Goal: Share content

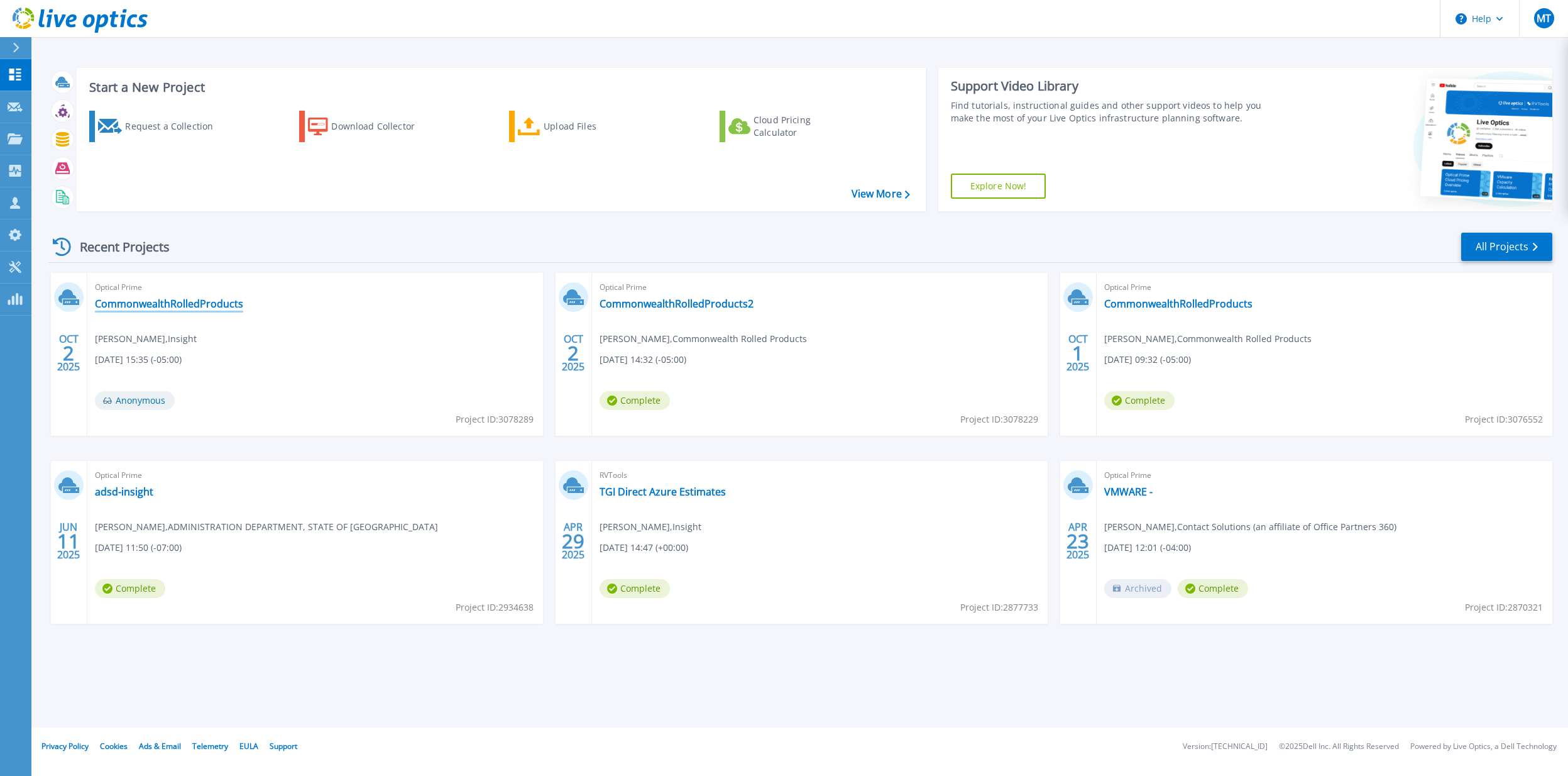
click at [146, 309] on link "CommonwealthRolledProducts" at bounding box center [169, 303] width 149 height 13
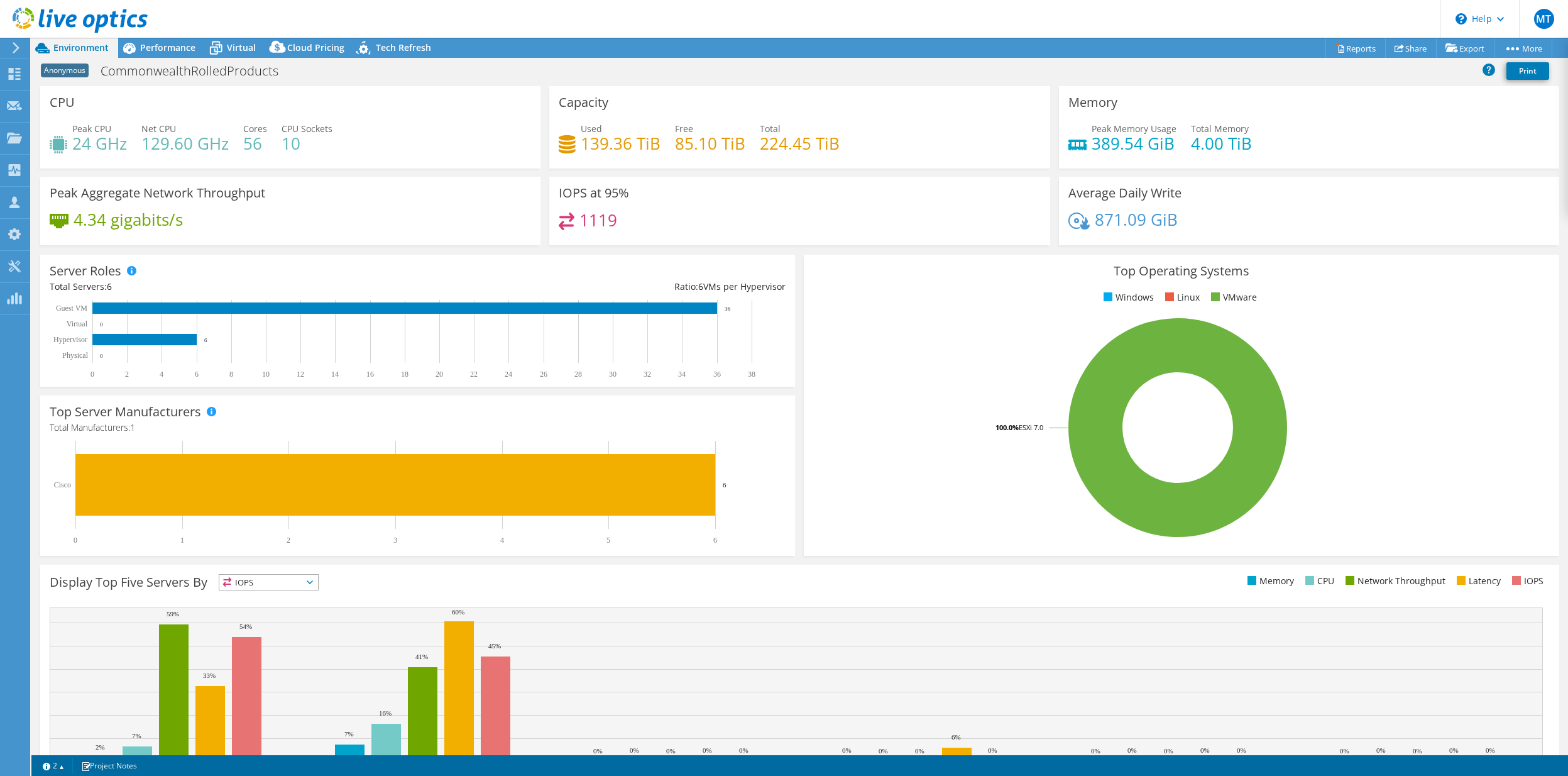
select select "USEast"
select select "USD"
click at [171, 49] on span "Performance" at bounding box center [167, 48] width 55 height 12
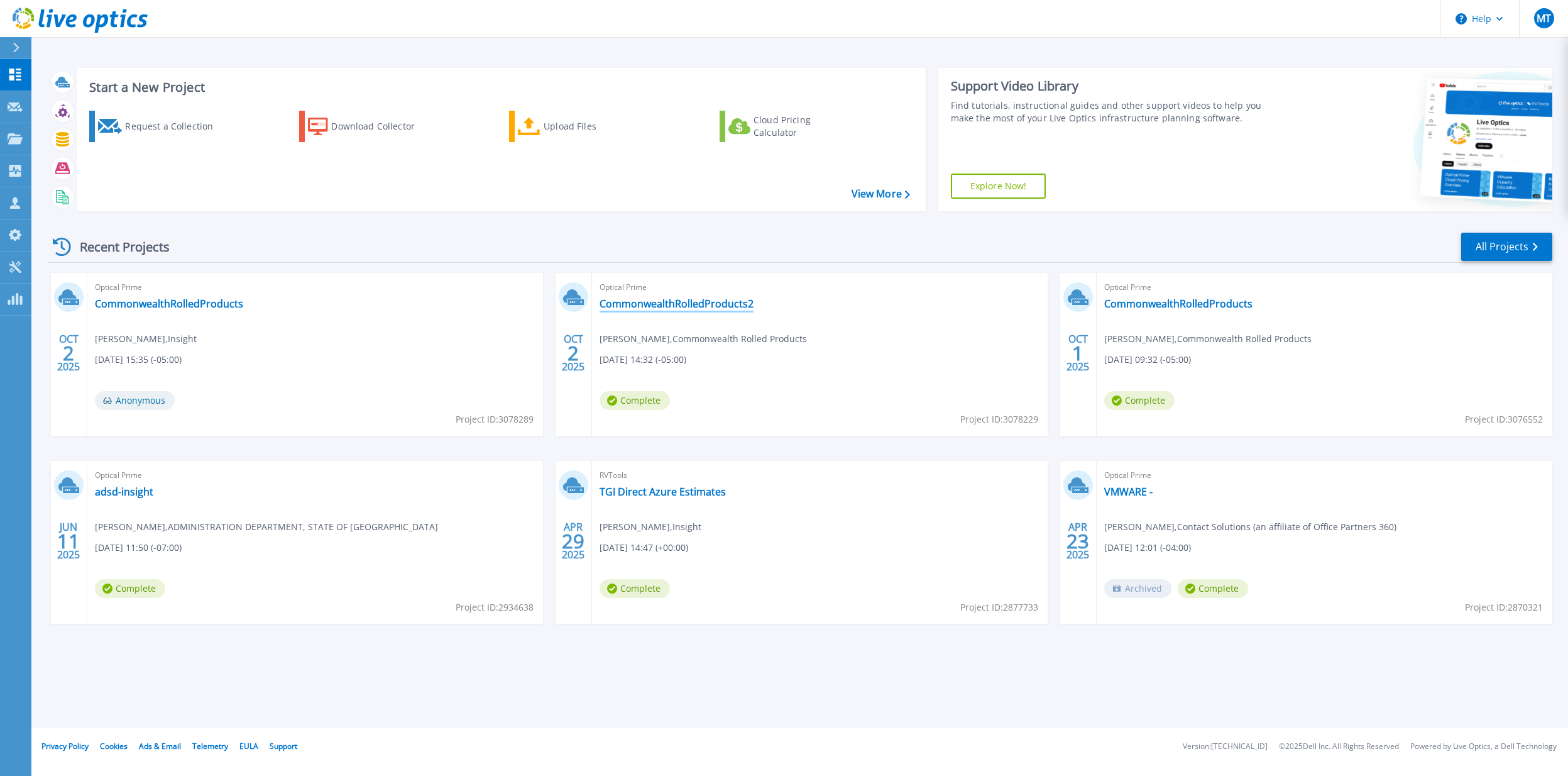
click at [666, 303] on link "CommonwealthRolledProducts2" at bounding box center [676, 303] width 154 height 13
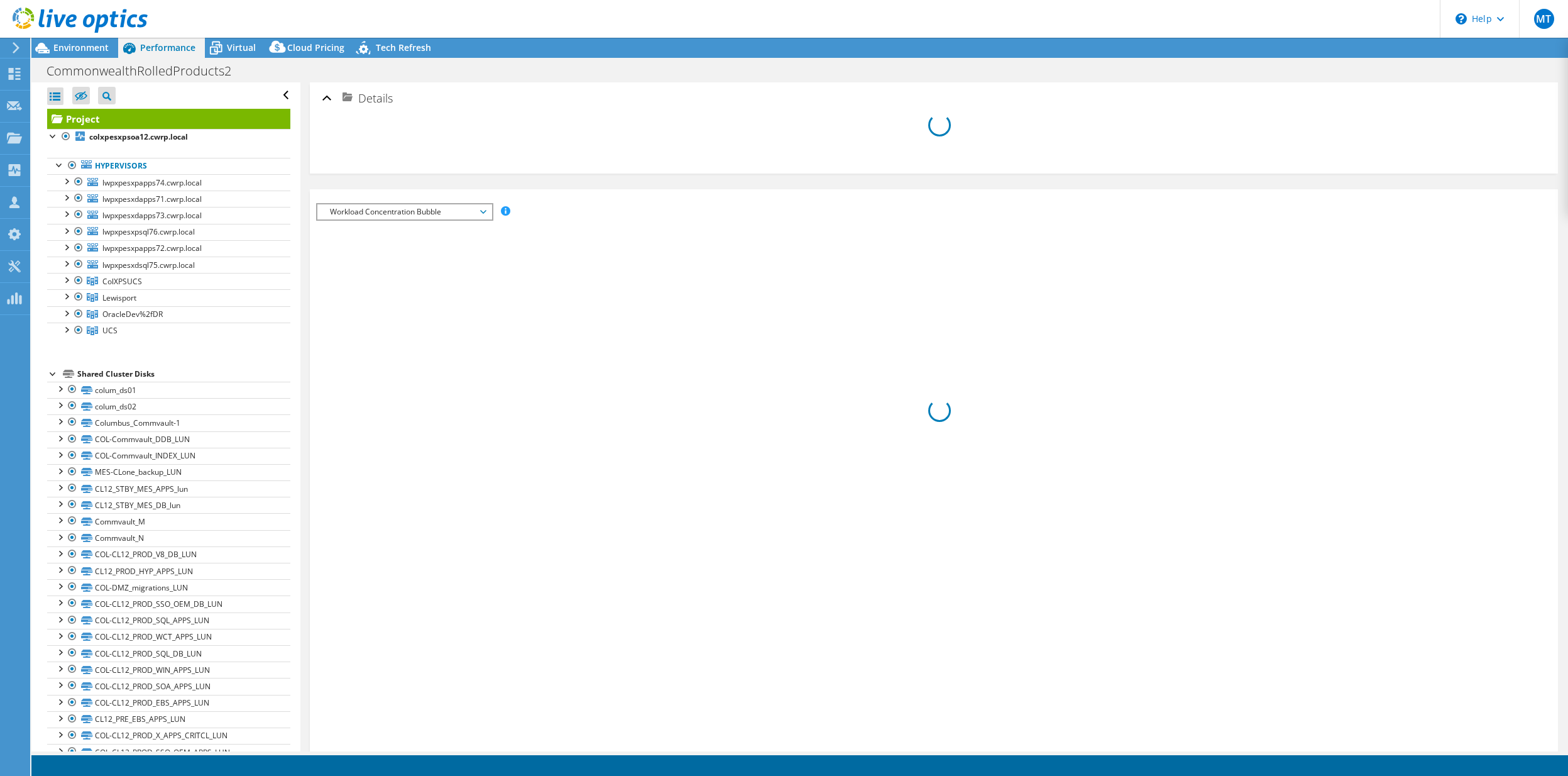
select select "USD"
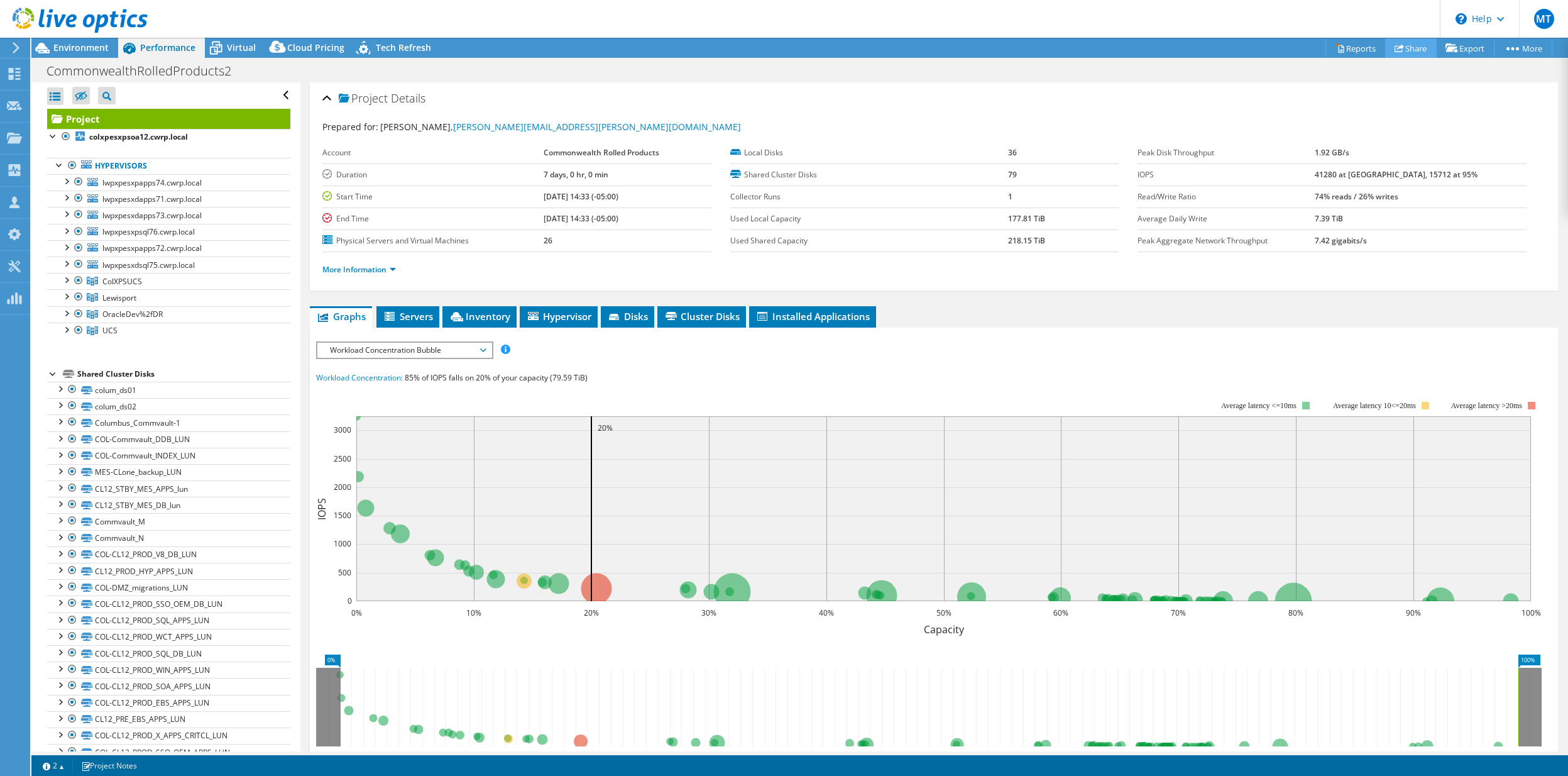
click at [1407, 42] on link "Share" at bounding box center [1411, 48] width 52 height 20
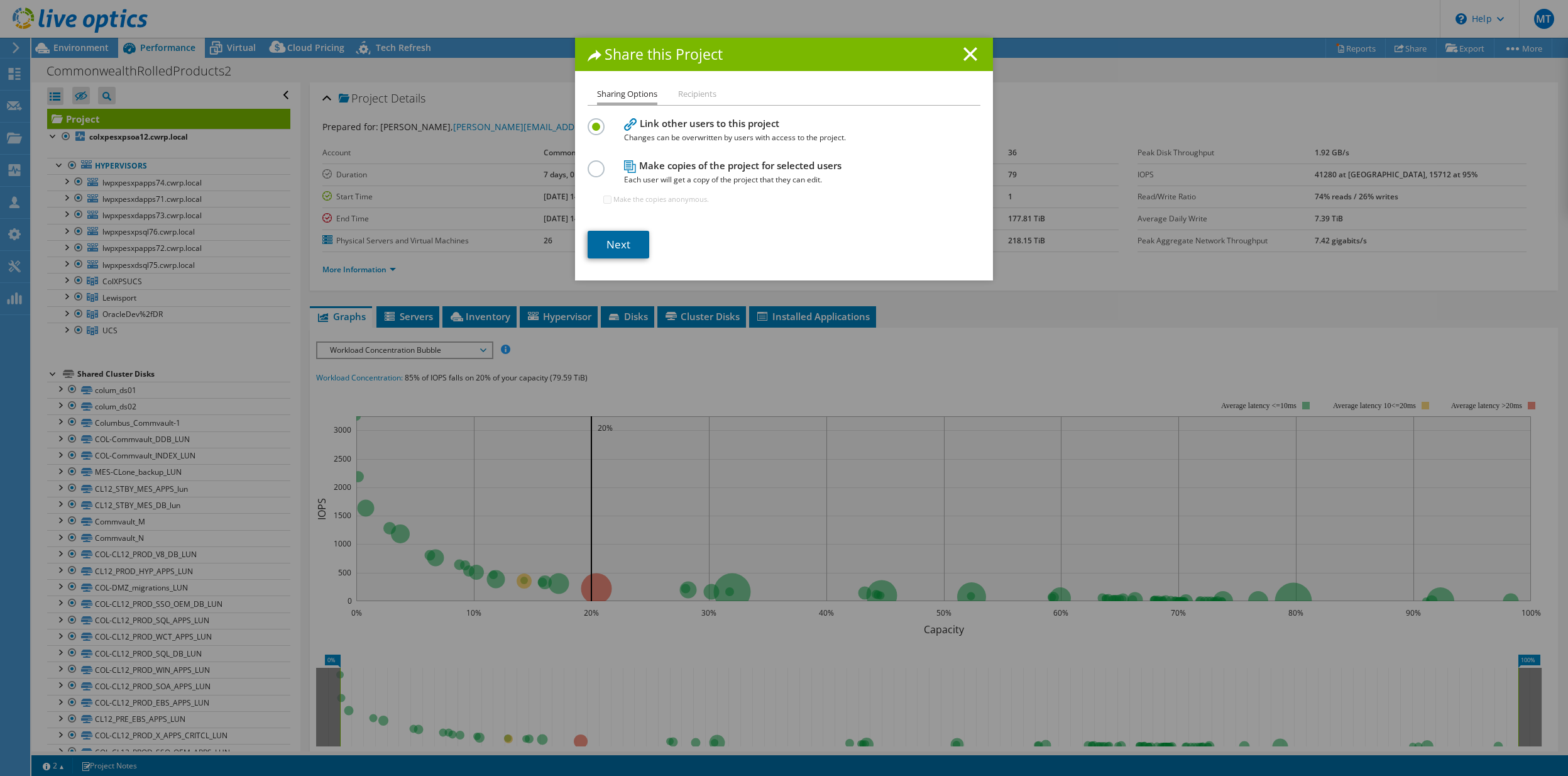
click at [620, 246] on link "Next" at bounding box center [618, 245] width 62 height 28
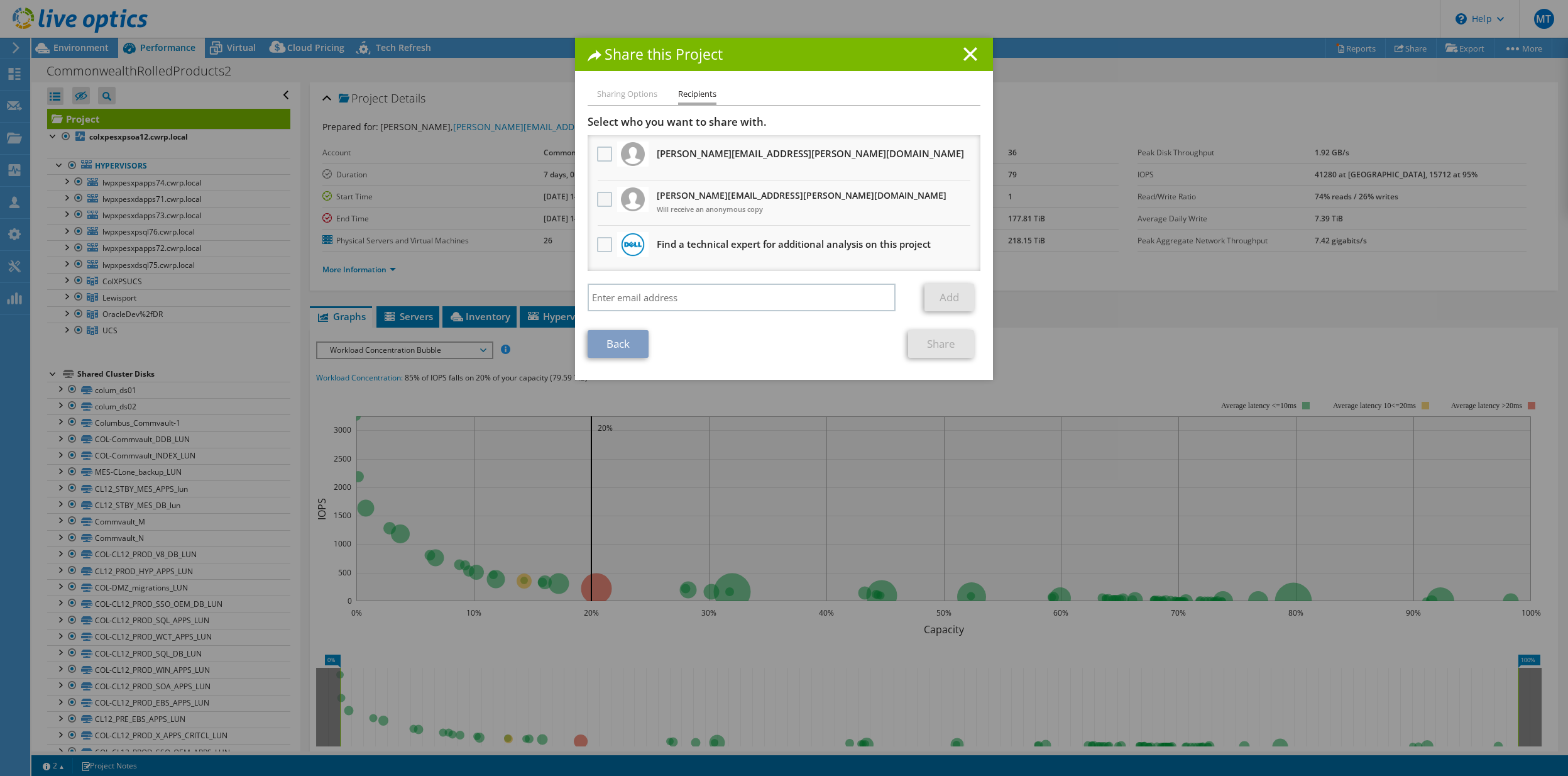
click at [601, 200] on label at bounding box center [606, 200] width 18 height 15
click at [0, 0] on input "checkbox" at bounding box center [0, 0] width 0 height 0
click at [953, 352] on link "Share" at bounding box center [941, 343] width 66 height 28
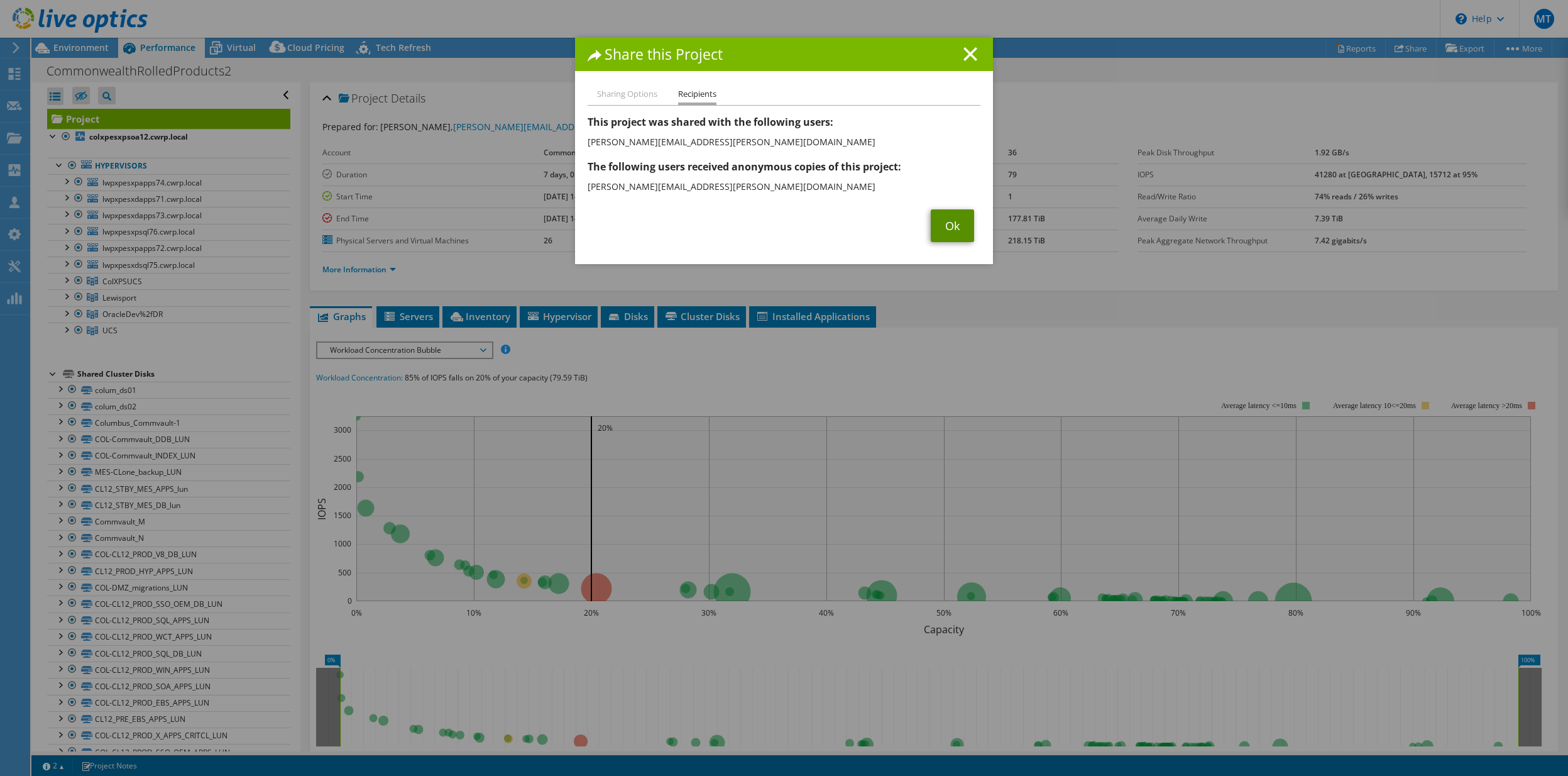
click at [949, 229] on link "Ok" at bounding box center [952, 225] width 43 height 32
